Goal: Book appointment/travel/reservation

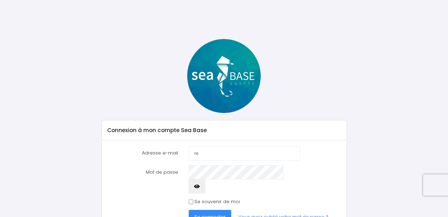
type input "[EMAIL_ADDRESS][DOMAIN_NAME]"
click at [200, 186] on icon "button" at bounding box center [197, 186] width 6 height 0
click at [192, 199] on input "Se souvenir de moi" at bounding box center [191, 201] width 5 height 5
checkbox input "true"
click at [200, 213] on span "Se connecter" at bounding box center [209, 216] width 31 height 7
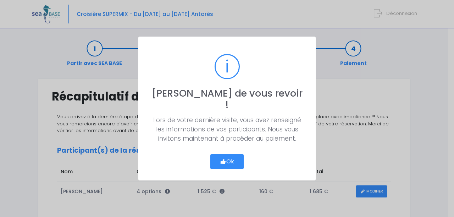
click at [231, 156] on button "Ok" at bounding box center [226, 161] width 33 height 15
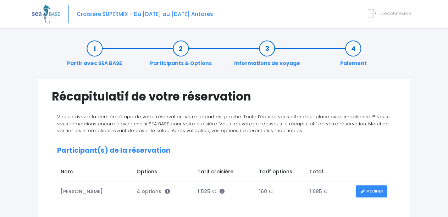
click at [182, 46] on link "Participants & Options" at bounding box center [181, 56] width 69 height 22
click at [358, 190] on link "MODIFIER" at bounding box center [372, 191] width 32 height 12
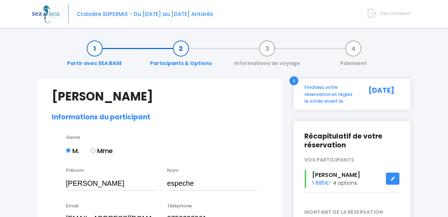
select select "N2"
select select "S"
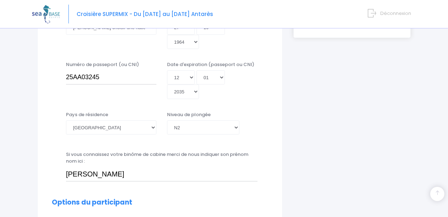
scroll to position [227, 0]
click at [145, 171] on input "[PERSON_NAME]" at bounding box center [162, 173] width 192 height 14
type input "[PERSON_NAME]"
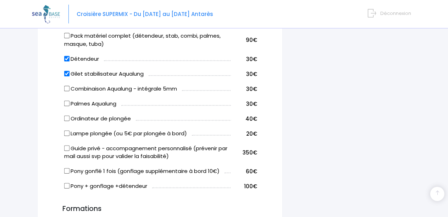
scroll to position [525, 0]
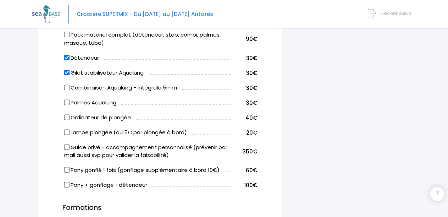
click at [66, 101] on input "Palmes Aqualung" at bounding box center [67, 102] width 6 height 6
checkbox input "true"
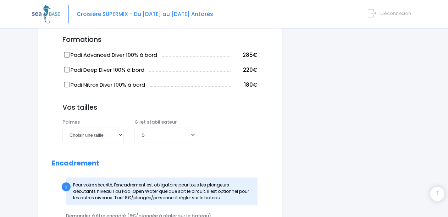
scroll to position [695, 0]
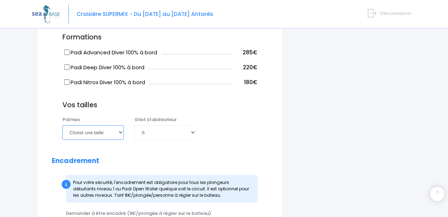
click at [119, 131] on select "Choisir une taille 36/37 38/39 40/41 42/43 44/45 46/47" at bounding box center [92, 132] width 61 height 14
click at [62, 125] on select "Choisir une taille 36/37 38/39 40/41 42/43 44/45 46/47" at bounding box center [92, 132] width 61 height 14
select select "46/47"
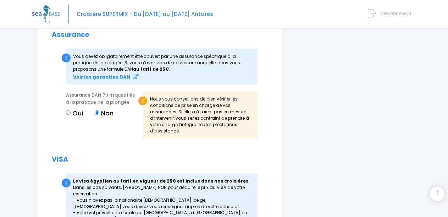
scroll to position [916, 0]
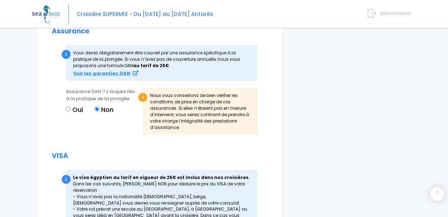
click at [68, 108] on input "Oui" at bounding box center [68, 109] width 5 height 5
radio input "true"
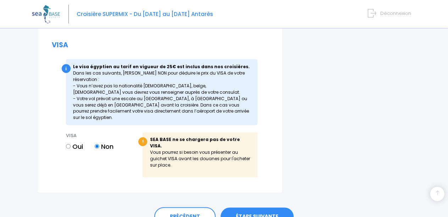
scroll to position [1033, 0]
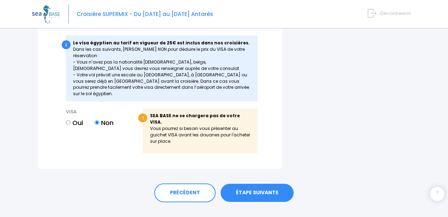
radio input "true"
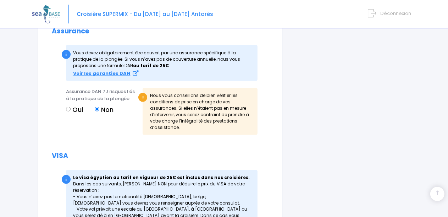
click at [66, 107] on input "Oui" at bounding box center [68, 109] width 5 height 5
radio input "true"
click at [95, 107] on input "Non" at bounding box center [97, 109] width 5 height 5
radio input "true"
click at [66, 107] on input "Oui" at bounding box center [68, 109] width 5 height 5
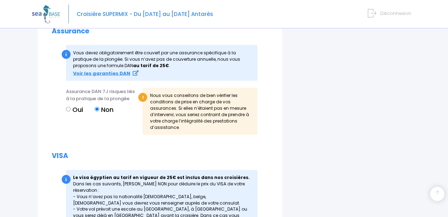
radio input "true"
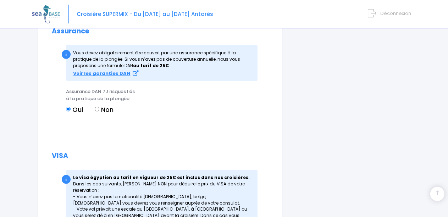
click at [95, 107] on input "Non" at bounding box center [97, 109] width 5 height 5
radio input "true"
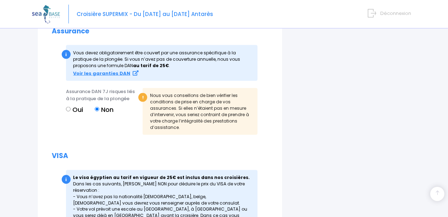
click at [66, 107] on input "Oui" at bounding box center [68, 109] width 5 height 5
radio input "true"
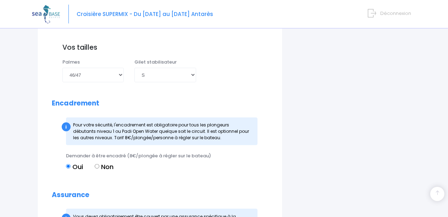
scroll to position [749, 0]
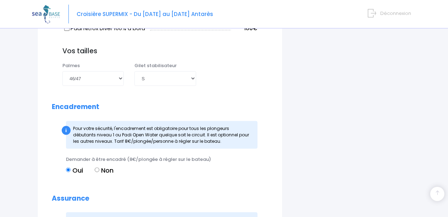
click at [96, 169] on input "Non" at bounding box center [97, 169] width 5 height 5
radio input "true"
click at [114, 82] on select "Choisir une taille 36/37 38/39 40/41 42/43 44/45 46/47" at bounding box center [92, 78] width 61 height 14
select select "40/41"
click at [62, 71] on select "Choisir une taille 36/37 38/39 40/41 42/43 44/45 46/47" at bounding box center [92, 78] width 61 height 14
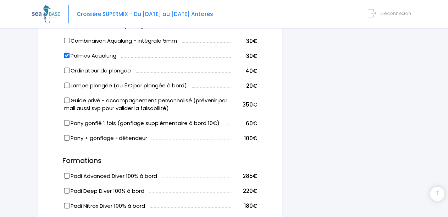
scroll to position [579, 0]
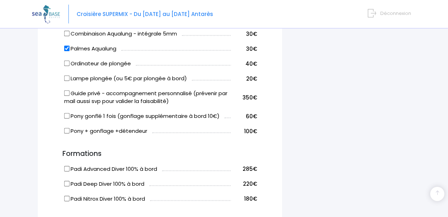
click at [67, 48] on input "Palmes Aqualung" at bounding box center [67, 48] width 6 height 6
checkbox input "false"
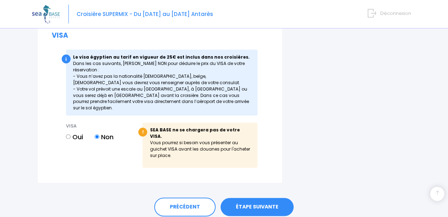
scroll to position [1033, 0]
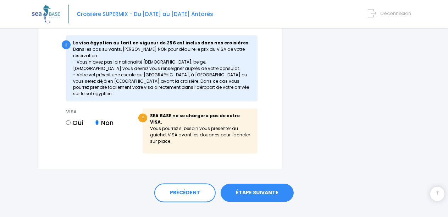
click at [267, 184] on link "ÉTAPE SUIVANTE" at bounding box center [257, 193] width 73 height 18
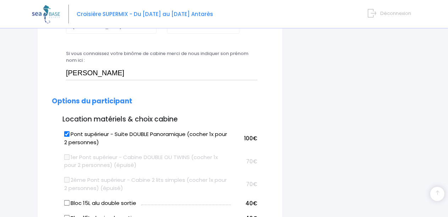
scroll to position [175, 0]
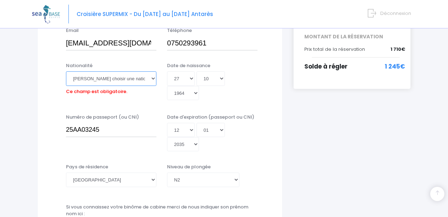
click at [138, 77] on select "Veuillez choisir une nationalité Afghane Albanaise Algerienne Allemande America…" at bounding box center [111, 78] width 90 height 14
select select "Française"
click at [66, 71] on select "Veuillez choisir une nationalité Afghane Albanaise Algerienne Allemande America…" at bounding box center [111, 78] width 90 height 14
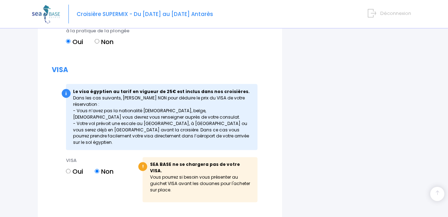
scroll to position [1012, 0]
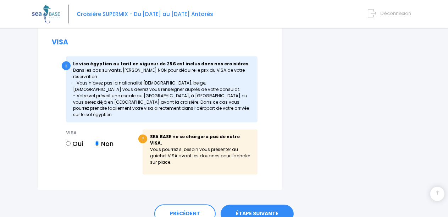
click at [272, 205] on link "ÉTAPE SUIVANTE" at bounding box center [257, 214] width 73 height 18
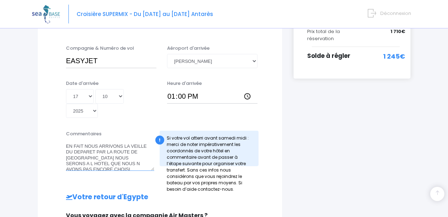
scroll to position [6, 0]
click at [135, 159] on textarea "EN FAIT NOUS ARRIVONS LA VEILLE DU DEPARET PAR LA ROUTE DE LOUXOR NOUS SERONS A…" at bounding box center [110, 154] width 88 height 31
click at [84, 139] on textarea "EN FAIT NOUS ARRIVONS LA VEILLE DU DEPARET PAR LA ROUTE DE LOUXOR NOUS SERONS A…" at bounding box center [110, 154] width 88 height 31
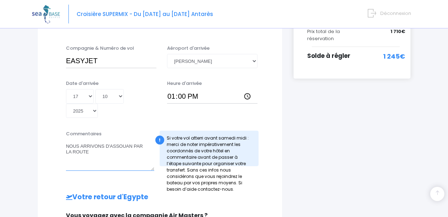
type textarea "NOUS ARRIVONS D'ASSOUAN PAR LA ROUTE"
click at [82, 89] on select "Jour 01 02 03 04 05 06 07 08 09 10 11 12 13 14 15 16 17 18 19 20 21 22 23 24 25…" at bounding box center [80, 96] width 28 height 14
select select "13"
click at [66, 89] on select "Jour 01 02 03 04 05 06 07 08 09 10 11 12 13 14 15 16 17 18 19 20 21 22 23 24 25…" at bounding box center [80, 96] width 28 height 14
type input "2025-10-13"
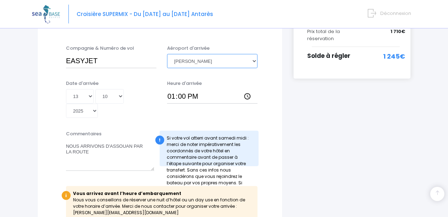
click at [222, 54] on select "Choisir un aéroport Hurghada Marsa Alam" at bounding box center [212, 61] width 90 height 14
click at [167, 54] on select "Choisir un aéroport Hurghada Marsa Alam" at bounding box center [212, 61] width 90 height 14
click at [225, 57] on select "Choisir un aéroport Hurghada Marsa Alam" at bounding box center [212, 61] width 90 height 14
select select "[PERSON_NAME]"
click at [167, 54] on select "Choisir un aéroport Hurghada Marsa Alam" at bounding box center [212, 61] width 90 height 14
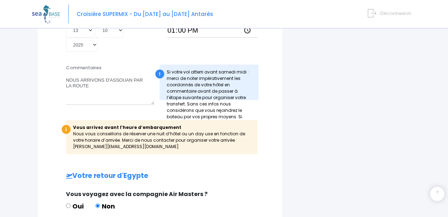
scroll to position [256, 0]
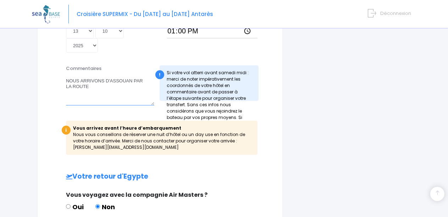
click at [129, 81] on textarea "EN FAIT NOUS ARRIVONS LA VEILLE DU DEPARET PAR LA ROUTE DE LOUXOR NOUS SERONS A…" at bounding box center [110, 89] width 88 height 31
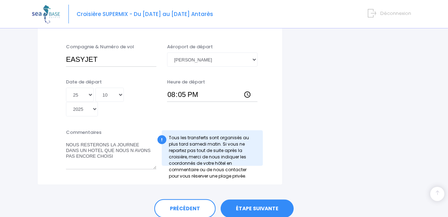
scroll to position [460, 0]
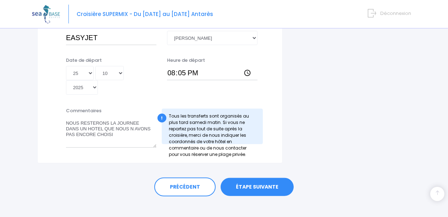
type textarea "NOUS ARRIVONS D'ASSOUAN PAR LA ROUTE LE TAXI NOUS LACHERA DIRECTEMENT A L'EMBAR…"
click at [267, 182] on link "ÉTAPE SUIVANTE" at bounding box center [257, 187] width 73 height 18
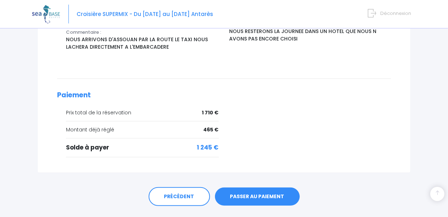
scroll to position [302, 0]
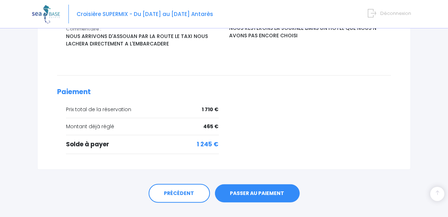
click at [265, 184] on link "PASSER AU PAIEMENT" at bounding box center [257, 193] width 85 height 18
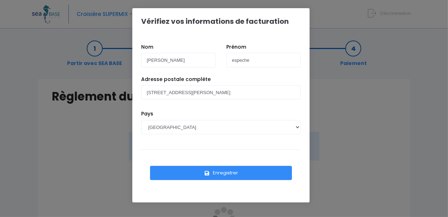
click at [228, 173] on button "Enregistrer" at bounding box center [221, 173] width 142 height 14
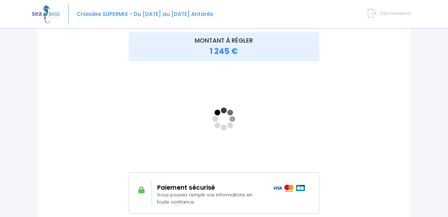
scroll to position [100, 0]
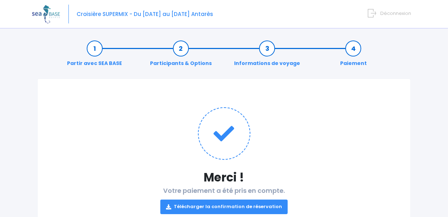
click at [230, 205] on link "Télécharger la confirmation de réservation" at bounding box center [223, 206] width 127 height 14
